Goal: Task Accomplishment & Management: Use online tool/utility

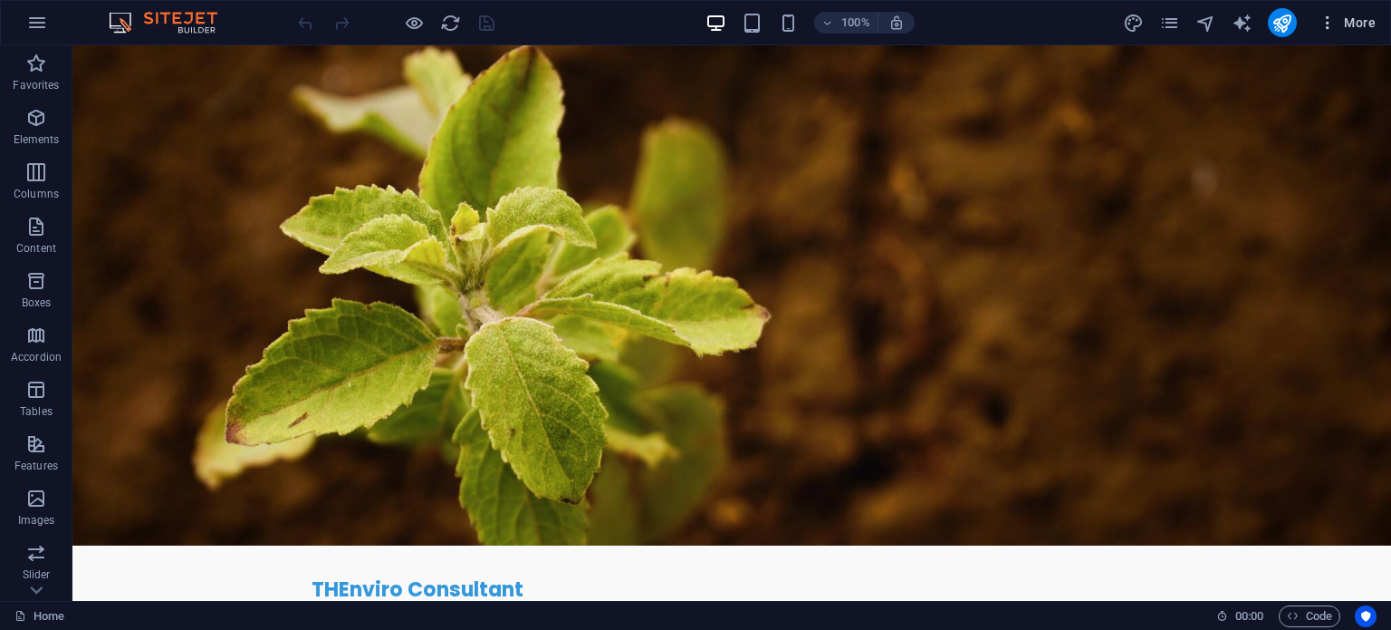
click at [1348, 24] on span "More" at bounding box center [1347, 23] width 57 height 18
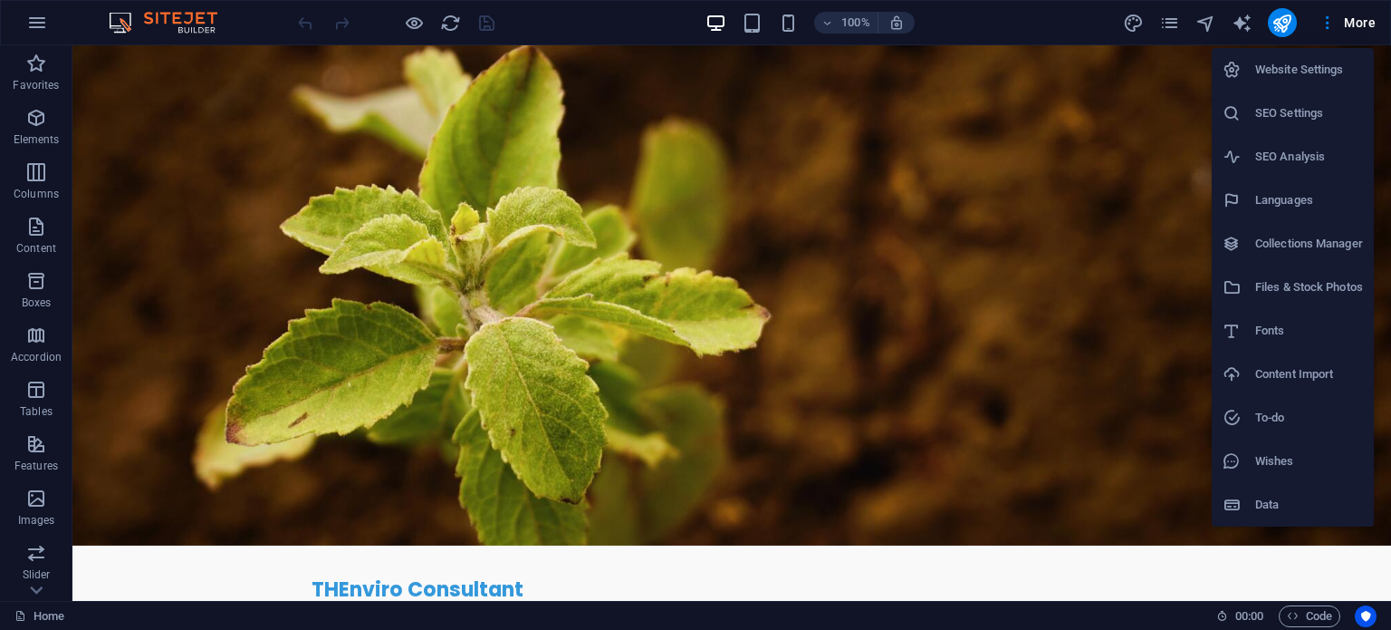
click at [1319, 122] on h6 "SEO Settings" at bounding box center [1310, 113] width 108 height 22
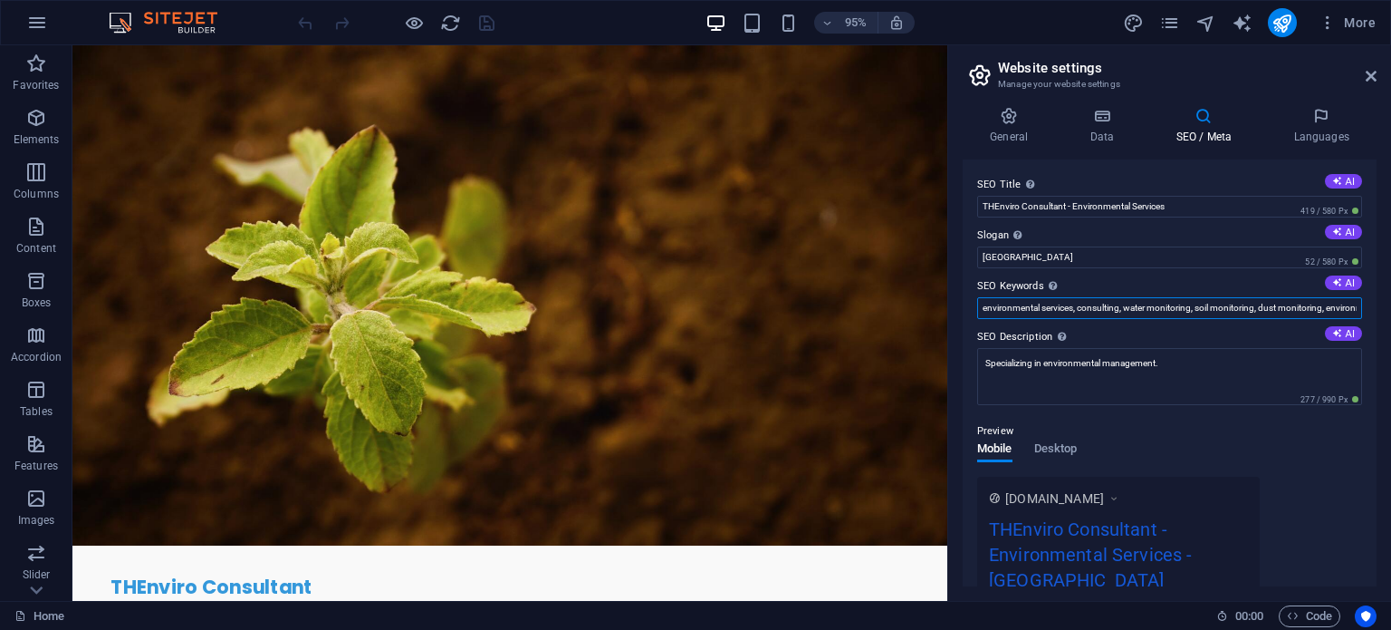
drag, startPoint x: 1292, startPoint y: 309, endPoint x: 1160, endPoint y: 315, distance: 132.4
click at [1160, 315] on input "environmental services, consulting, water monitoring, soil monitoring, dust mon…" at bounding box center [1169, 308] width 385 height 22
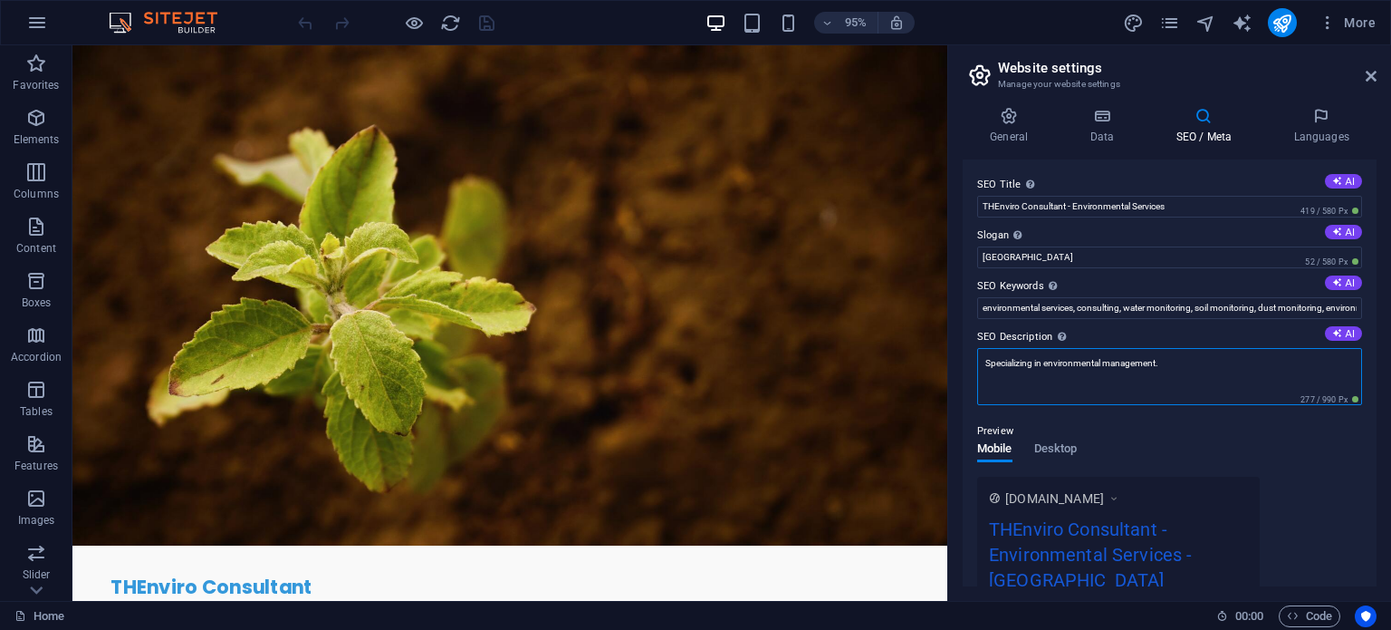
click at [1184, 358] on textarea "Specializing in environmental management." at bounding box center [1169, 376] width 385 height 57
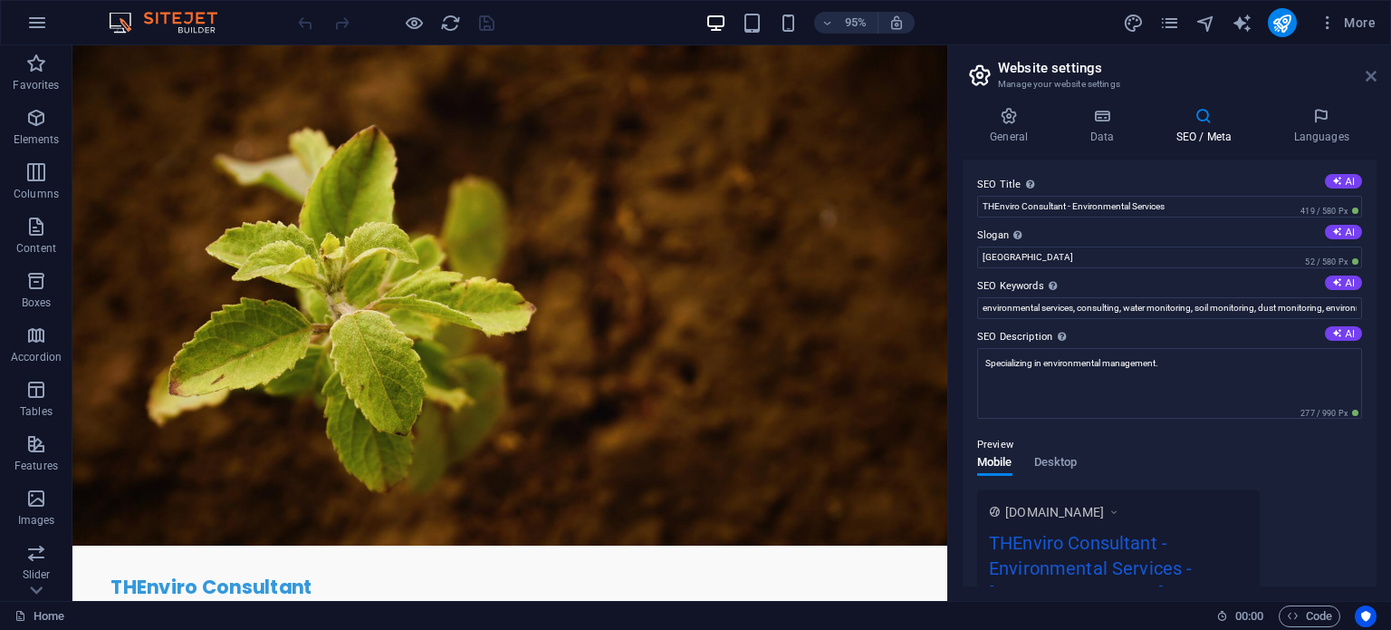
click at [1372, 75] on icon at bounding box center [1371, 76] width 11 height 14
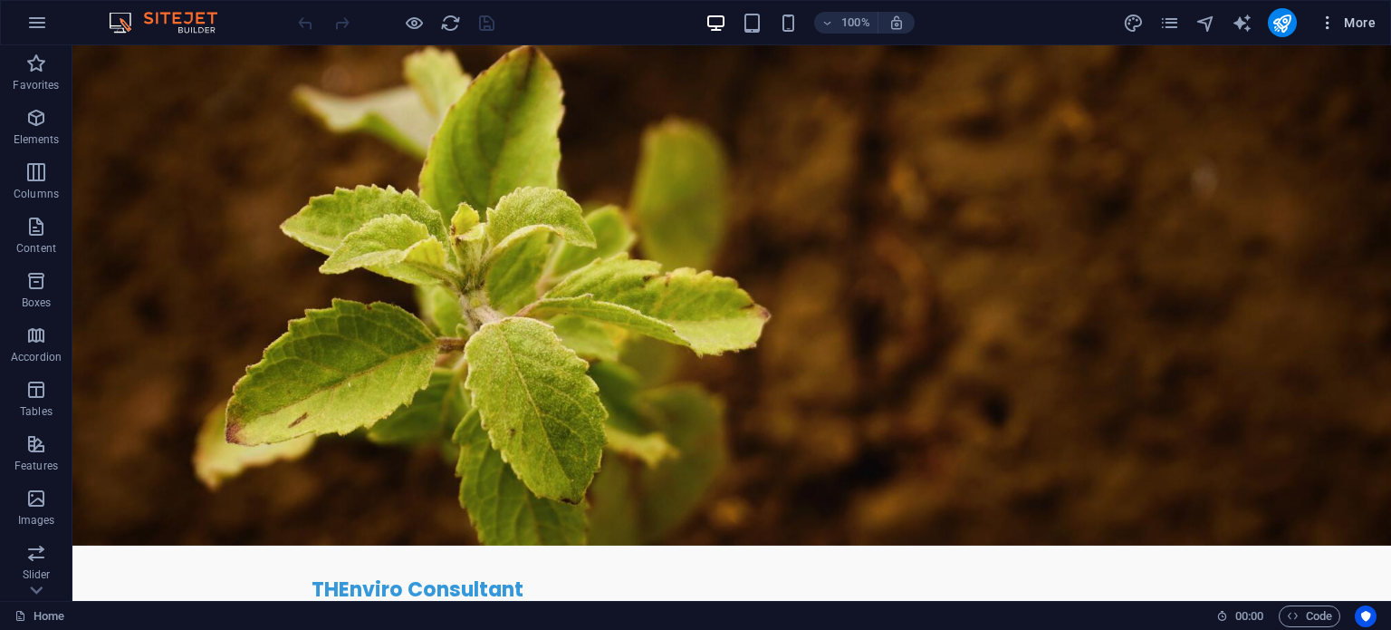
click at [1341, 18] on span "More" at bounding box center [1347, 23] width 57 height 18
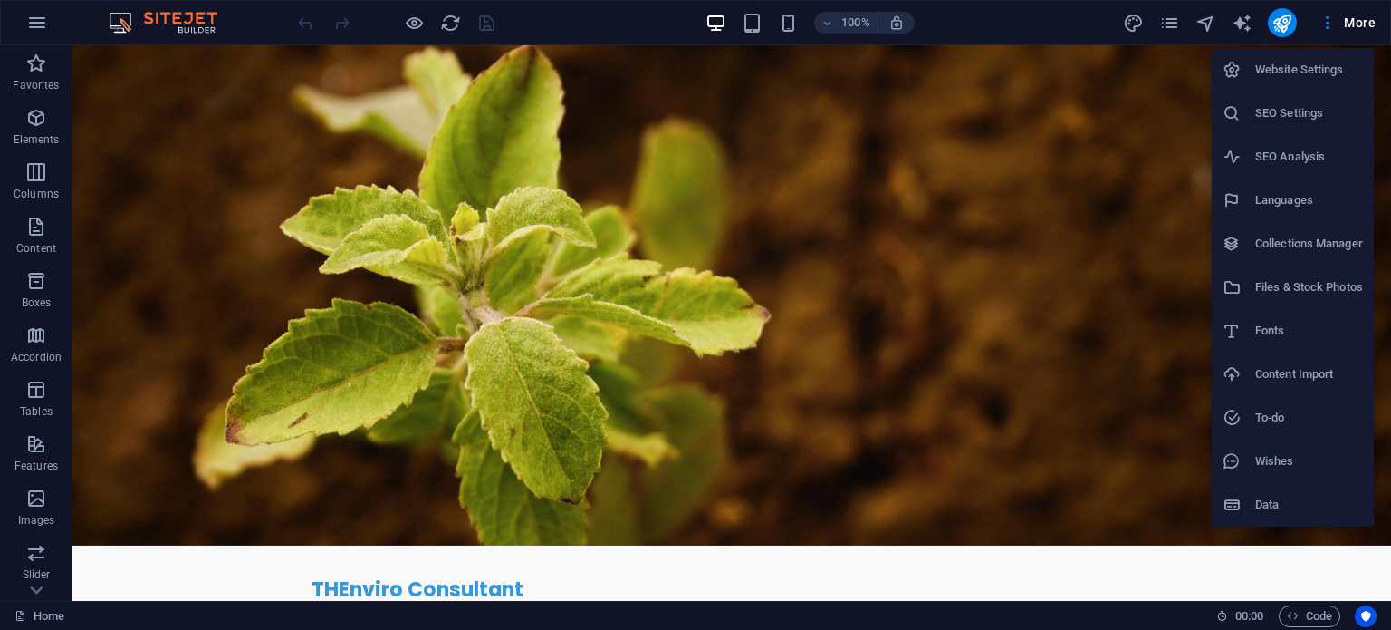
click at [1291, 158] on h6 "SEO Analysis" at bounding box center [1310, 157] width 108 height 22
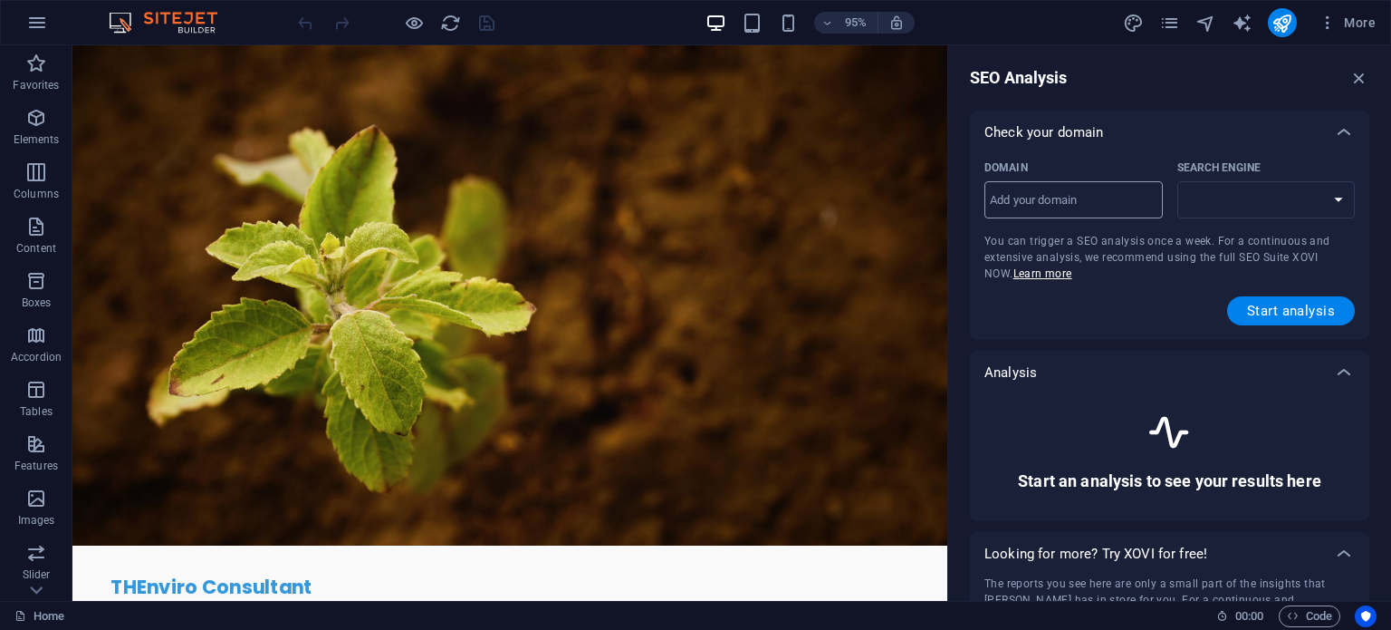
select select "[DOMAIN_NAME]"
click at [1054, 187] on input "Domain ​" at bounding box center [1074, 200] width 178 height 29
type input "t"
type input "[DOMAIN_NAME]"
click at [1300, 311] on span "Start analysis" at bounding box center [1291, 310] width 88 height 14
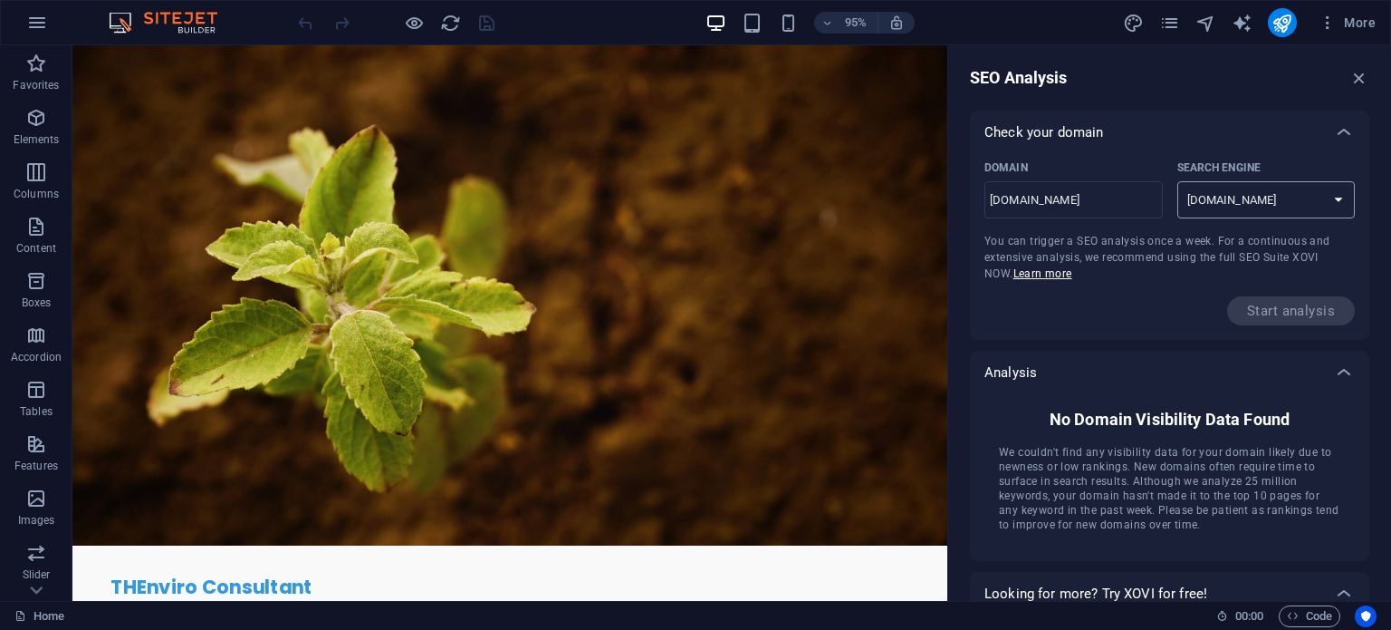
click at [1311, 195] on select "[DOMAIN_NAME] [DOMAIN_NAME] [DOMAIN_NAME] [DOMAIN_NAME] [DOMAIN_NAME] [DOMAIN_N…" at bounding box center [1267, 199] width 178 height 37
click at [1354, 126] on div at bounding box center [1344, 132] width 43 height 43
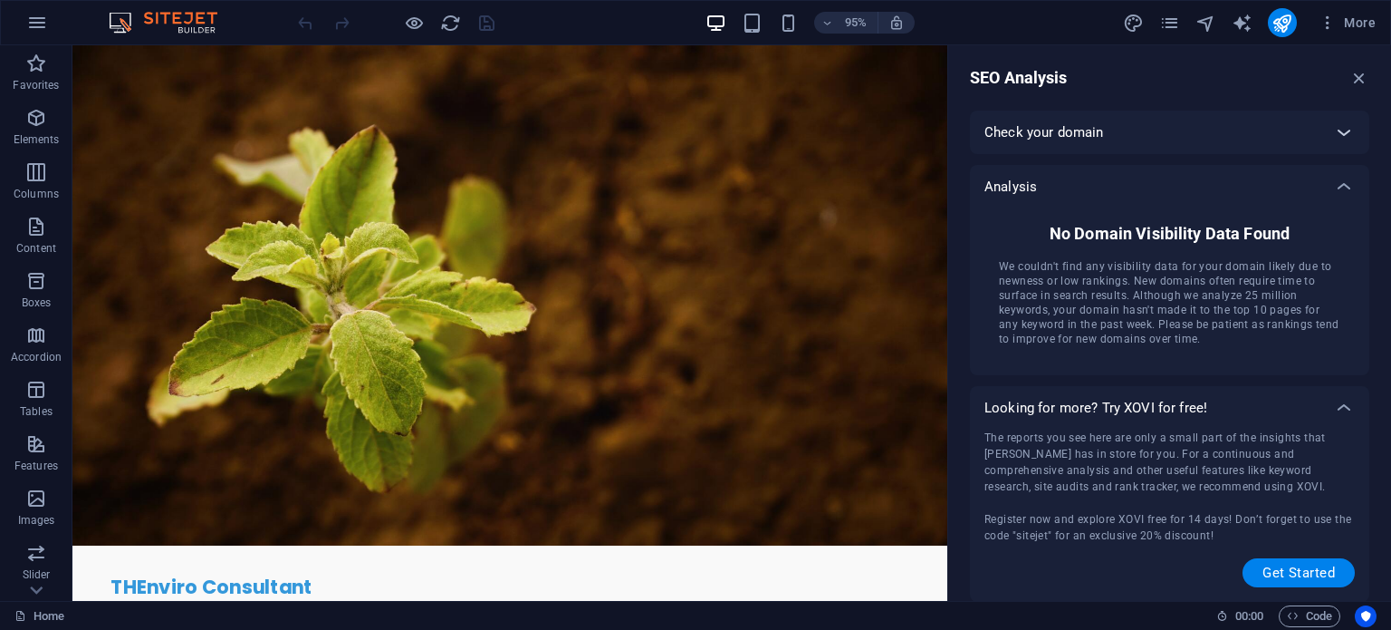
click at [1348, 137] on icon at bounding box center [1344, 132] width 22 height 22
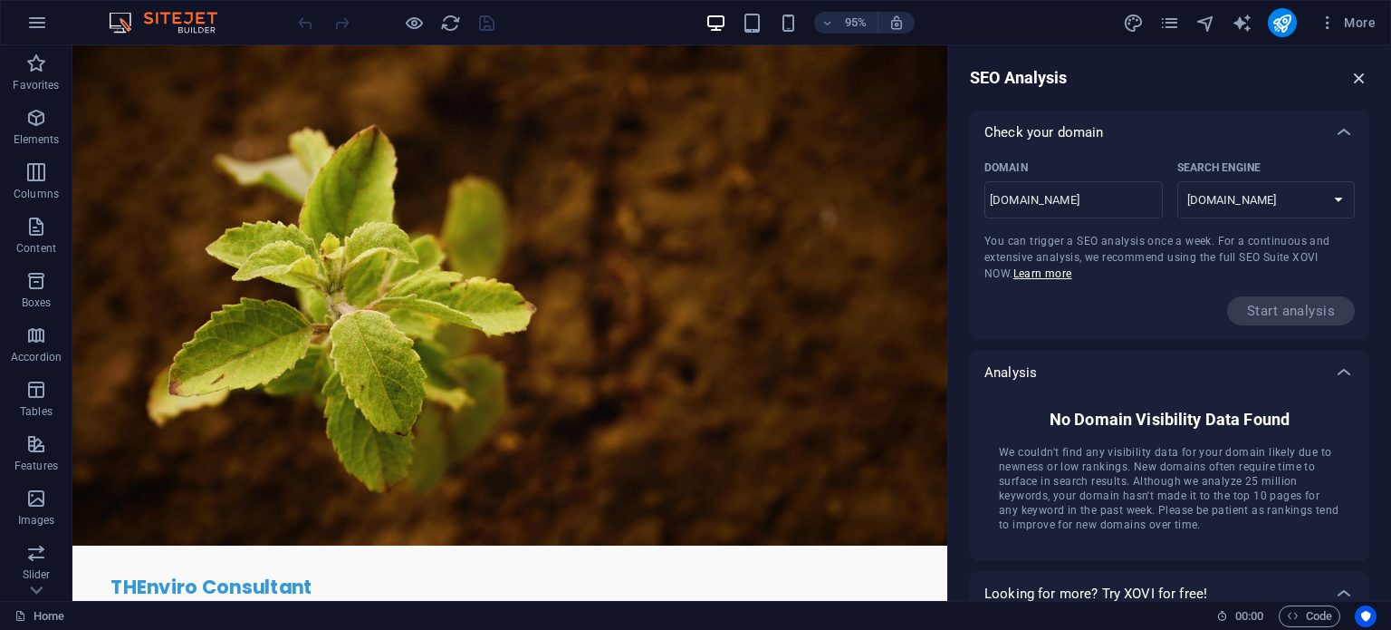
drag, startPoint x: 1353, startPoint y: 75, endPoint x: 1276, endPoint y: 9, distance: 101.5
click at [1353, 75] on icon "button" at bounding box center [1360, 78] width 20 height 20
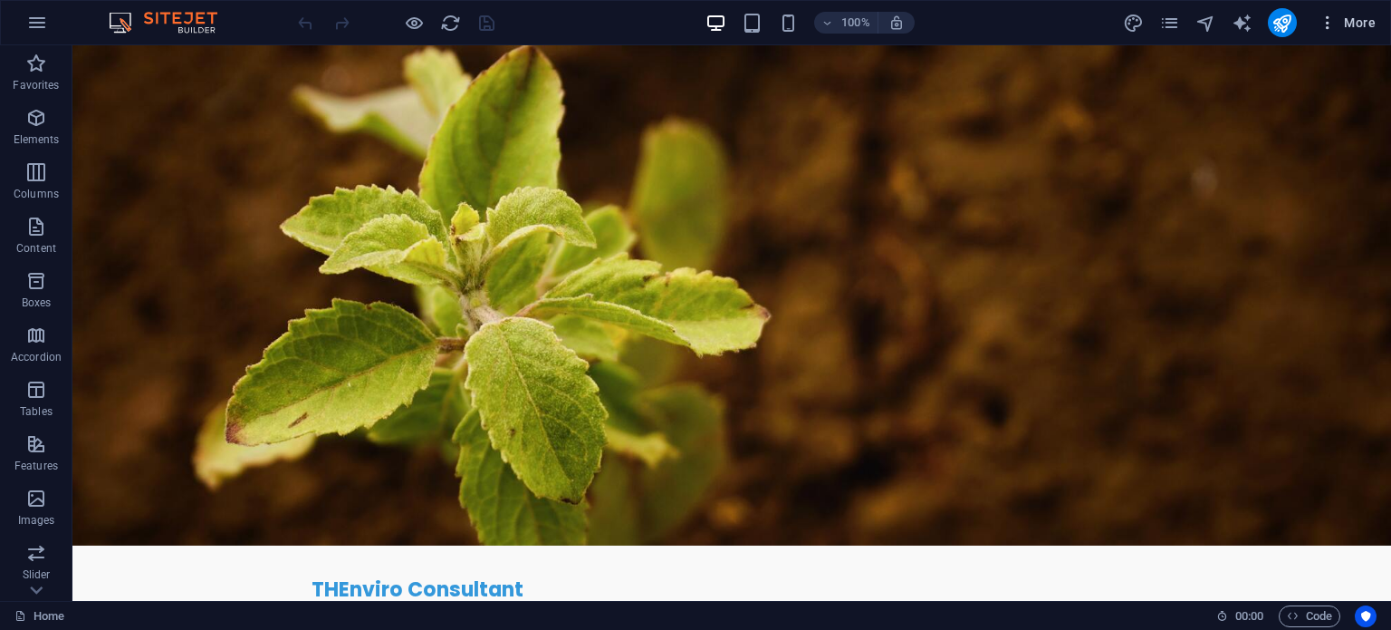
click at [1355, 17] on span "More" at bounding box center [1347, 23] width 57 height 18
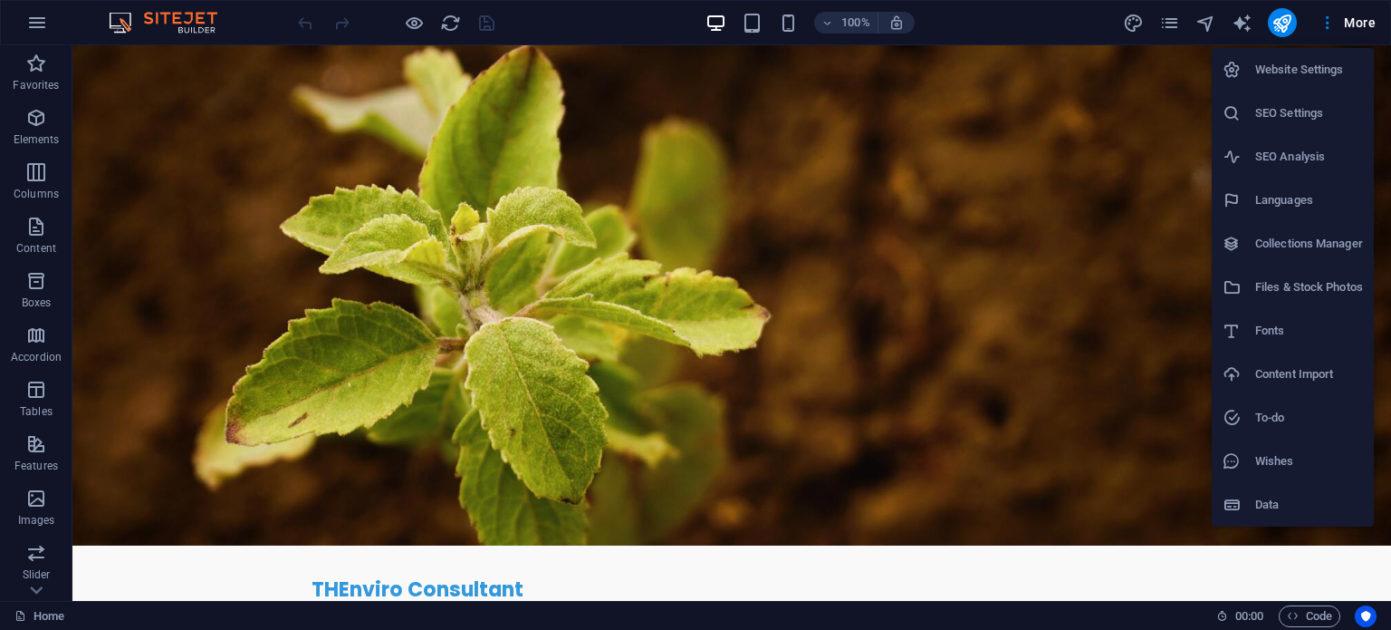
click at [1297, 71] on h6 "Website Settings" at bounding box center [1310, 70] width 108 height 22
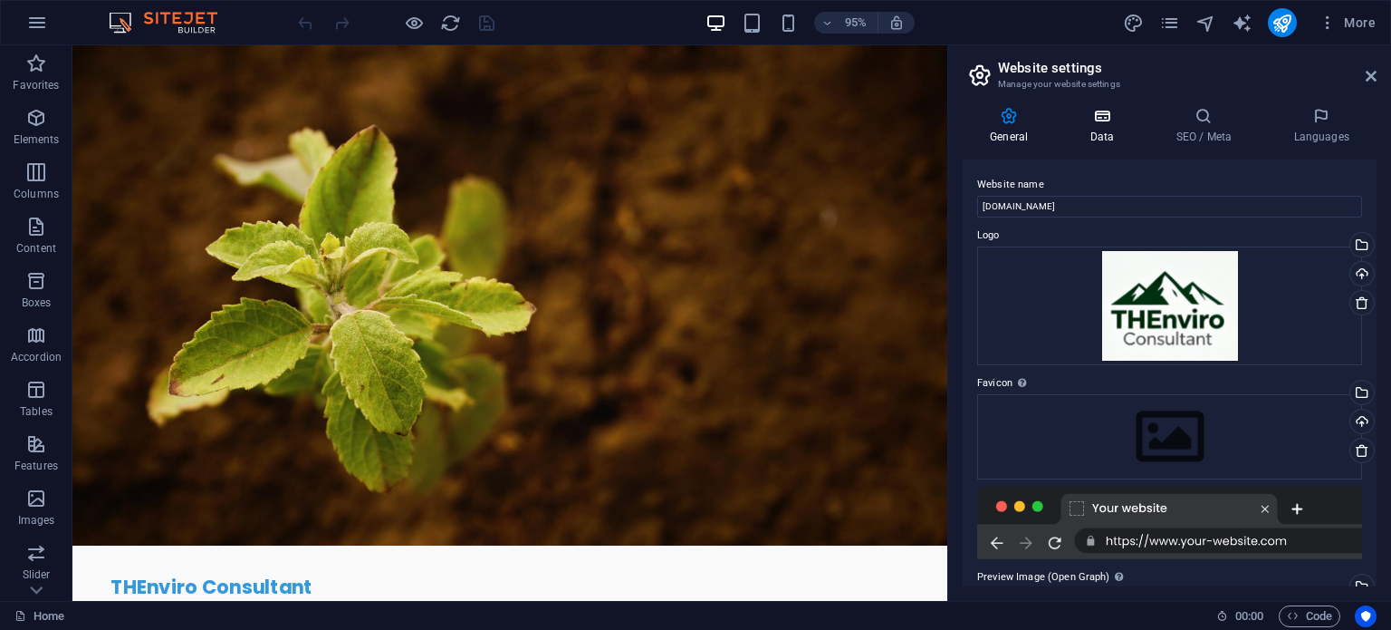
click at [1104, 132] on h4 "Data" at bounding box center [1106, 126] width 86 height 38
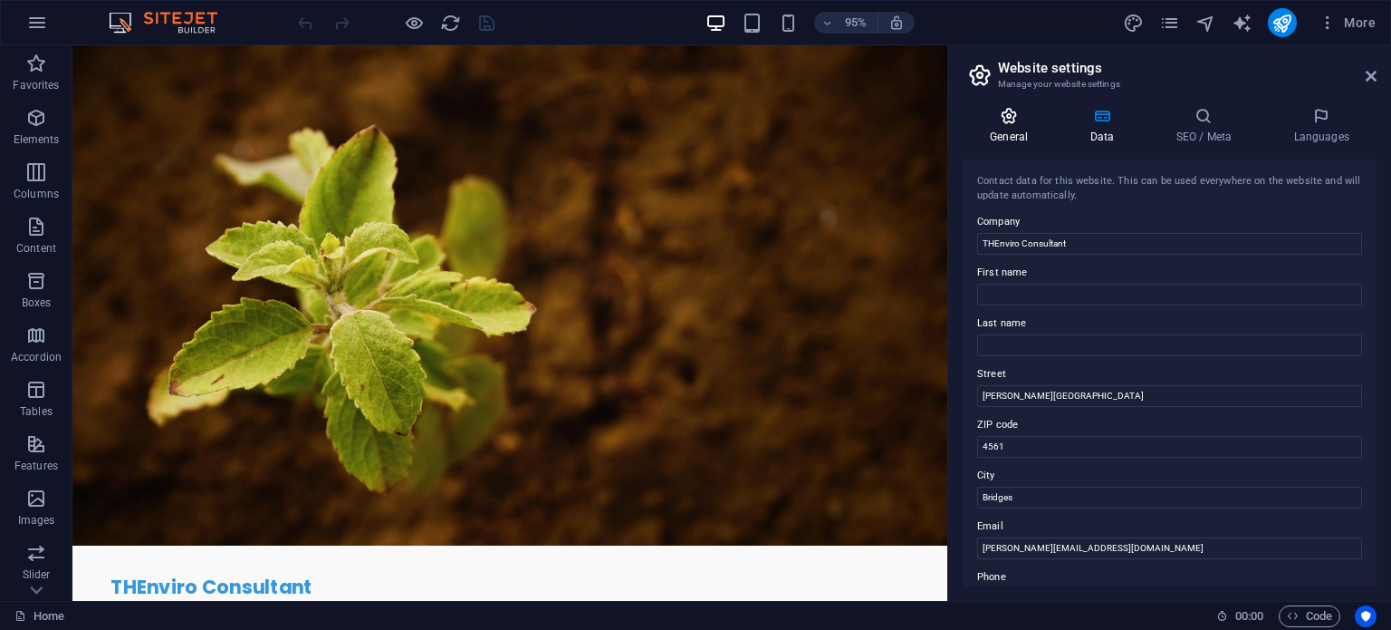
click at [1007, 111] on icon at bounding box center [1009, 116] width 92 height 18
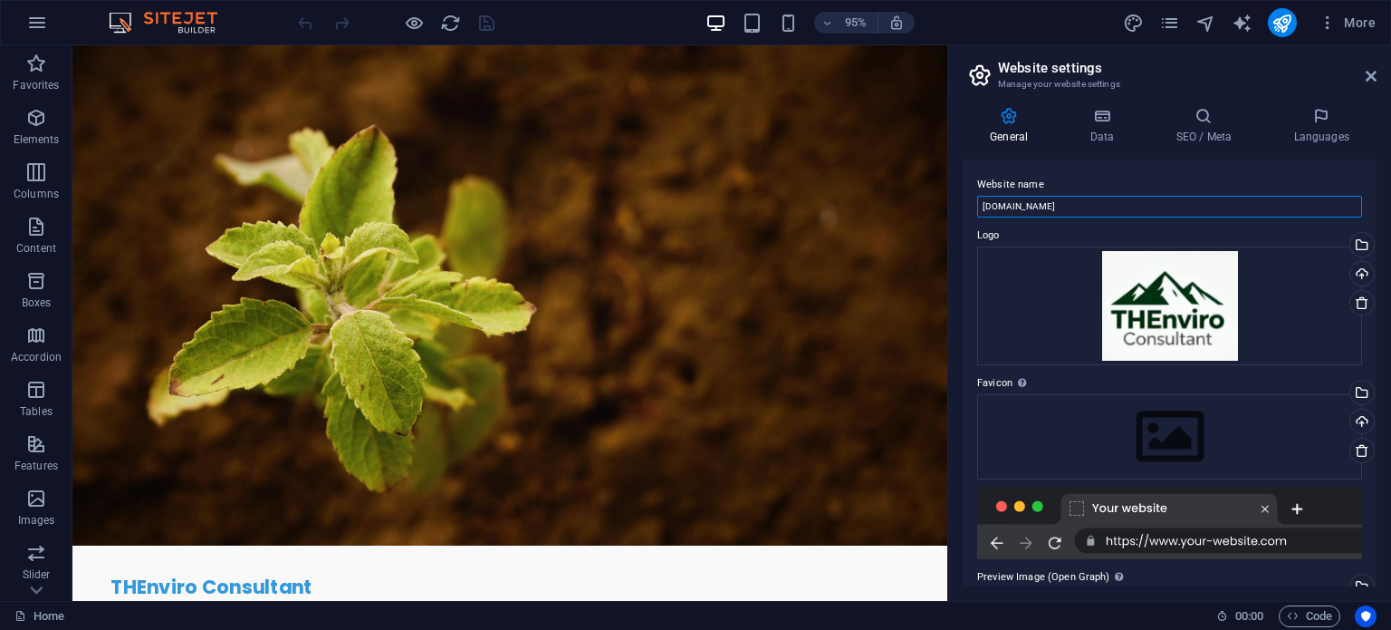
drag, startPoint x: 1096, startPoint y: 202, endPoint x: 948, endPoint y: 209, distance: 147.8
click at [948, 209] on aside "Website settings Manage your website settings General Data SEO / Meta Languages…" at bounding box center [1170, 322] width 444 height 555
click at [1368, 70] on icon at bounding box center [1371, 76] width 11 height 14
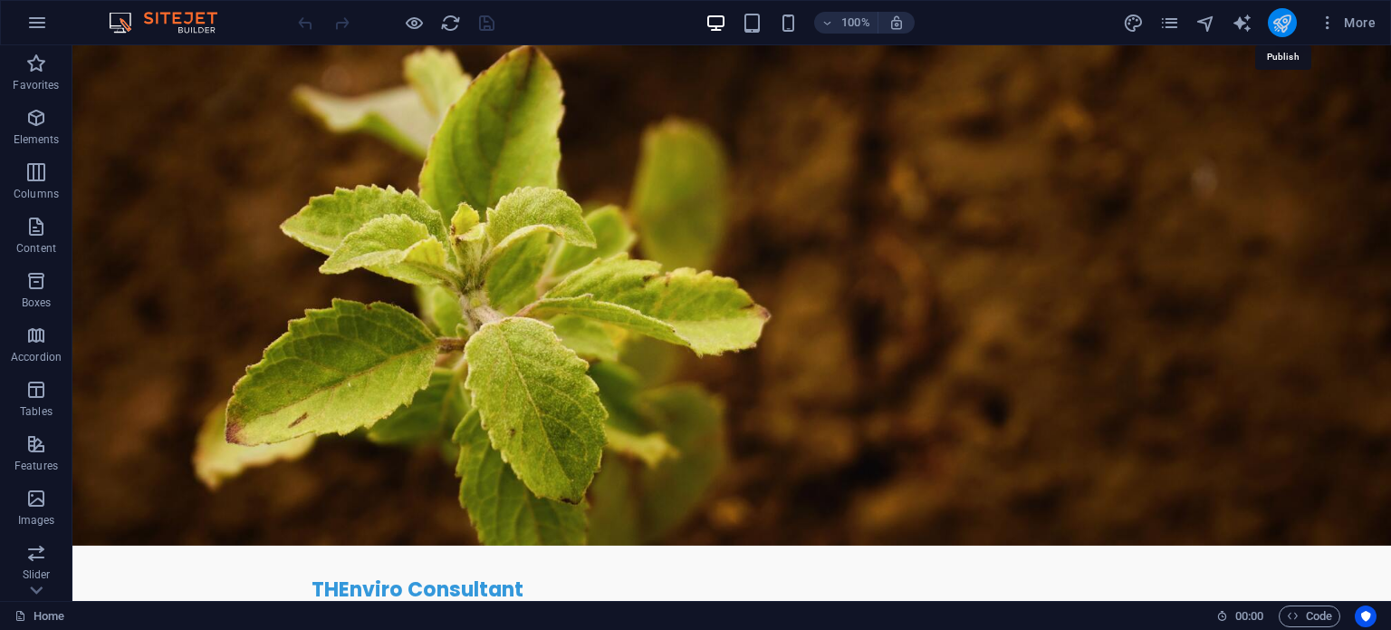
click at [1285, 22] on icon "publish" at bounding box center [1282, 23] width 21 height 21
